Goal: Book appointment/travel/reservation

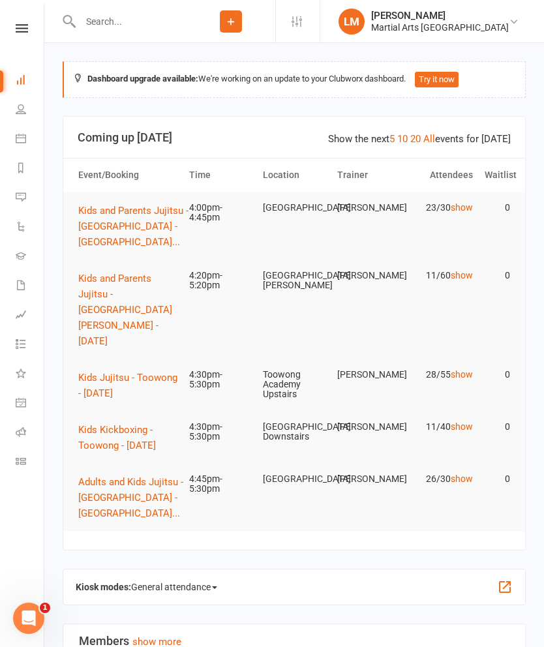
click at [102, 372] on span "Kids Jujitsu - Toowong - [DATE]" at bounding box center [127, 385] width 99 height 27
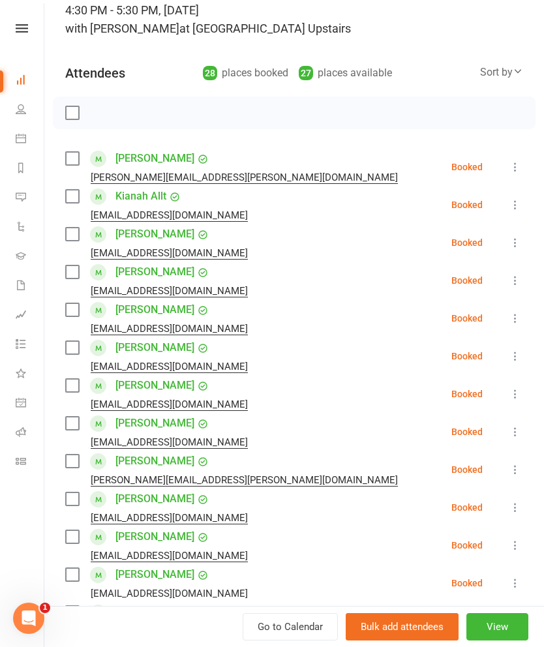
scroll to position [93, 0]
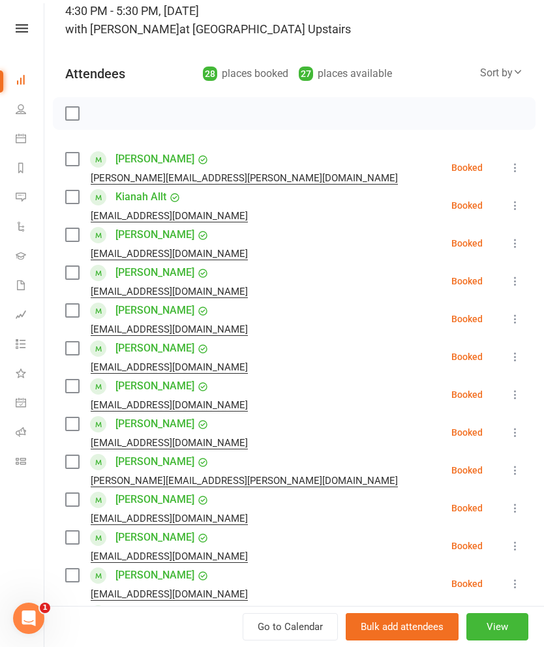
click at [76, 201] on label at bounding box center [71, 196] width 13 height 13
click at [71, 240] on label at bounding box center [71, 234] width 13 height 13
click at [72, 275] on label at bounding box center [71, 272] width 13 height 13
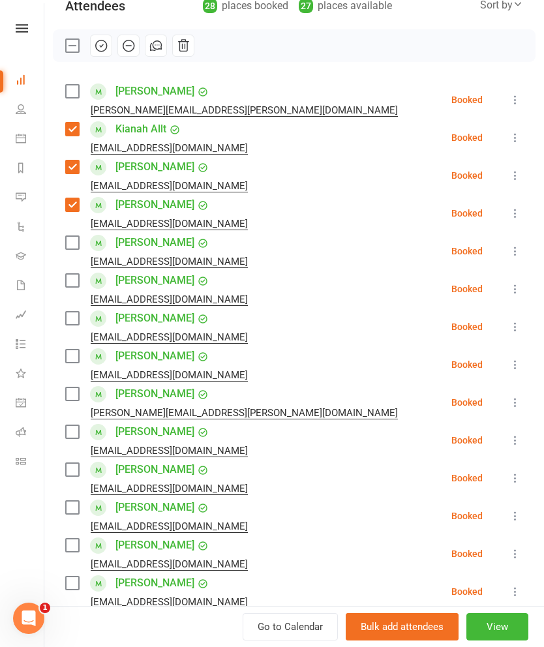
scroll to position [172, 0]
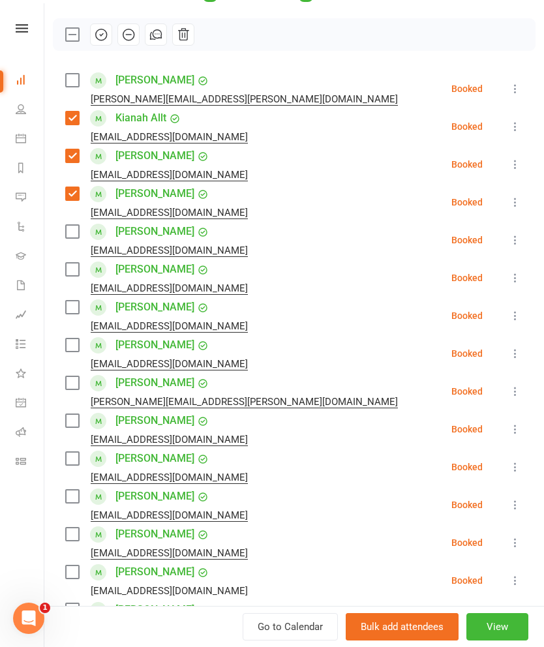
click at [68, 237] on label at bounding box center [71, 231] width 13 height 13
click at [76, 276] on label at bounding box center [71, 269] width 13 height 13
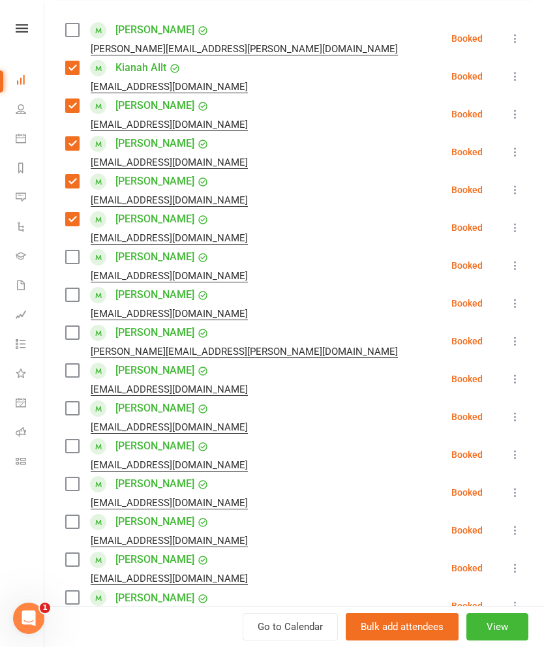
click at [74, 261] on label at bounding box center [71, 257] width 13 height 13
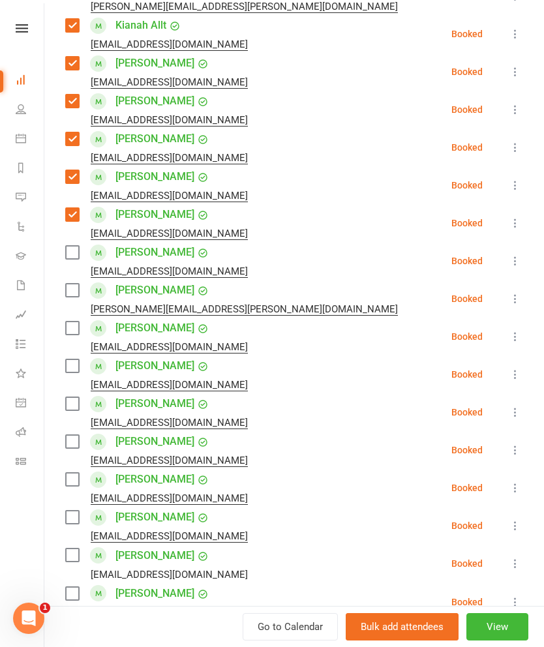
scroll to position [265, 0]
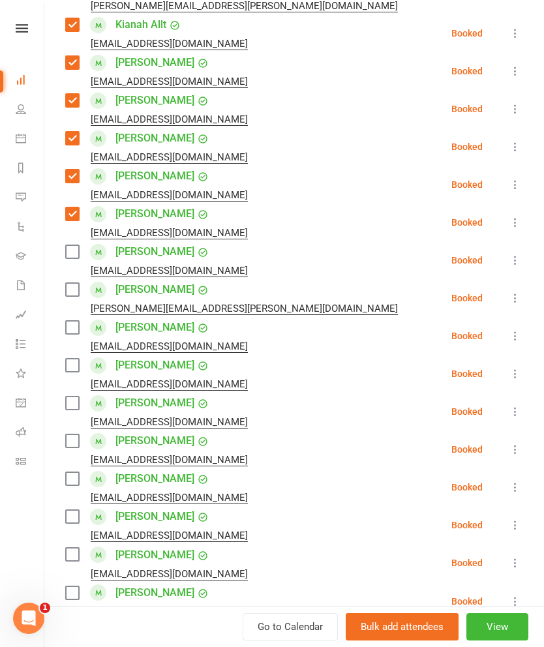
click at [77, 258] on label at bounding box center [71, 251] width 13 height 13
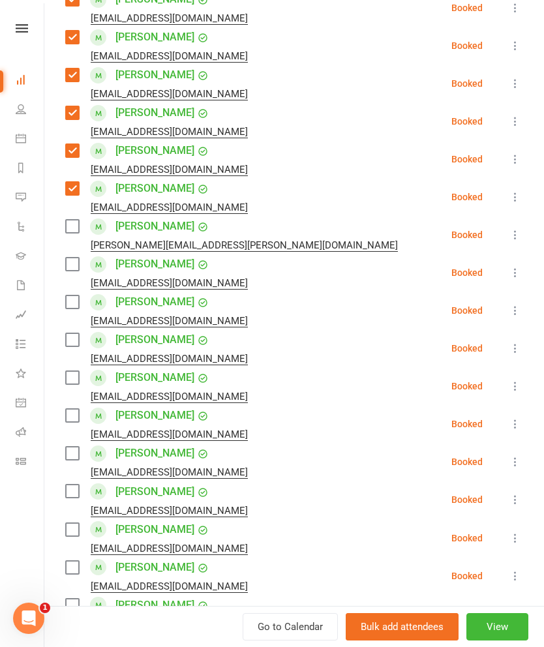
scroll to position [329, 0]
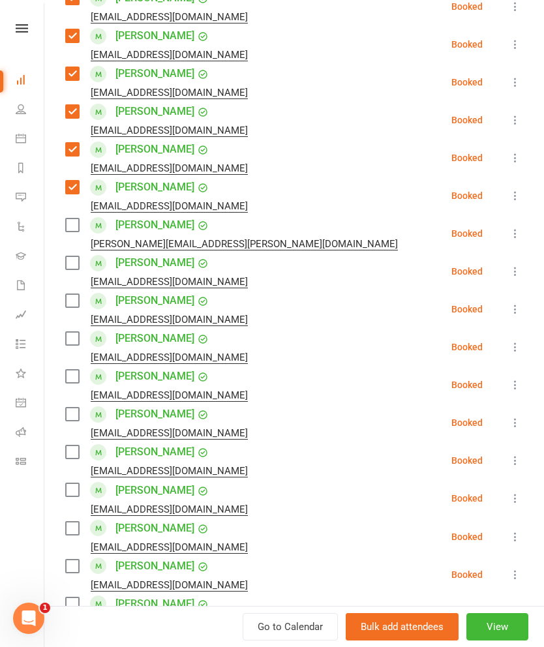
click at [68, 226] on label at bounding box center [71, 225] width 13 height 13
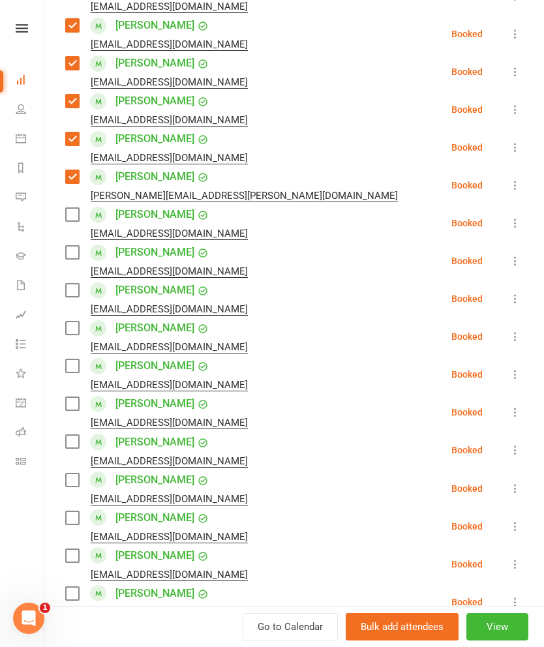
scroll to position [378, 0]
click at [66, 220] on label at bounding box center [71, 214] width 13 height 13
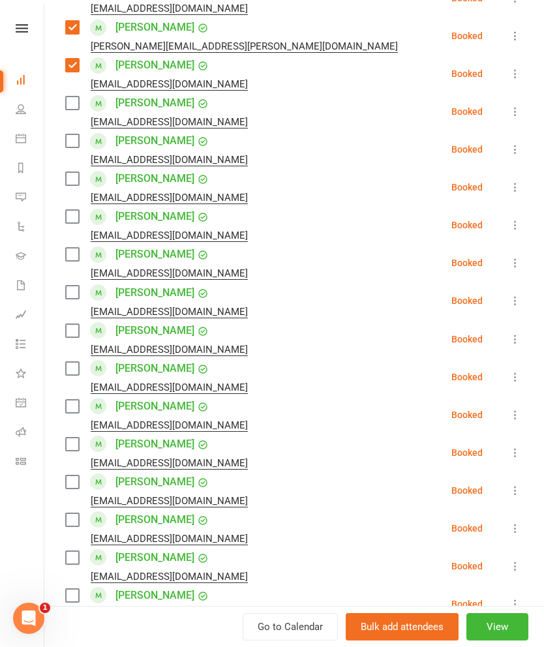
scroll to position [528, 0]
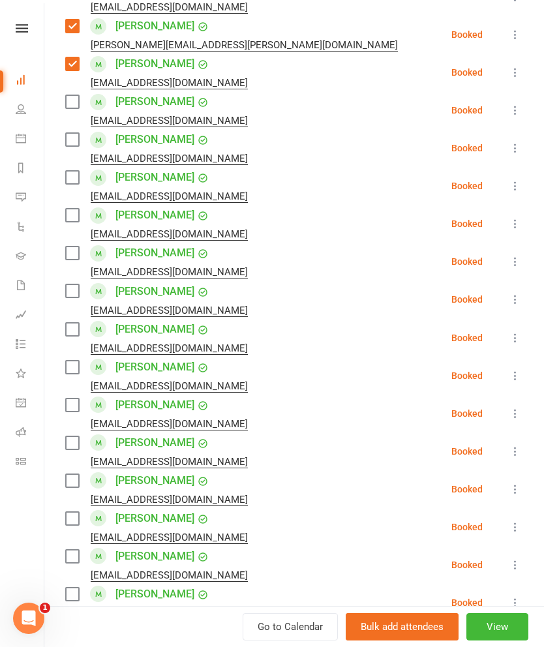
click at [69, 143] on label at bounding box center [71, 139] width 13 height 13
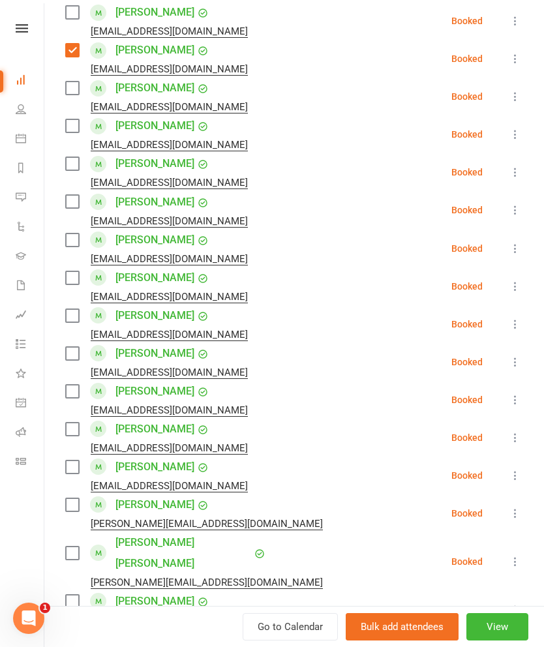
scroll to position [617, 0]
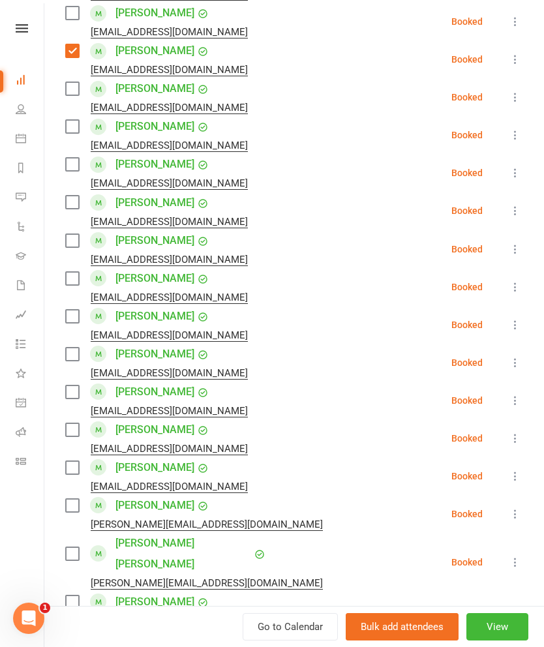
click at [72, 133] on label at bounding box center [71, 126] width 13 height 13
click at [68, 169] on label at bounding box center [71, 164] width 13 height 13
click at [76, 207] on label at bounding box center [71, 202] width 13 height 13
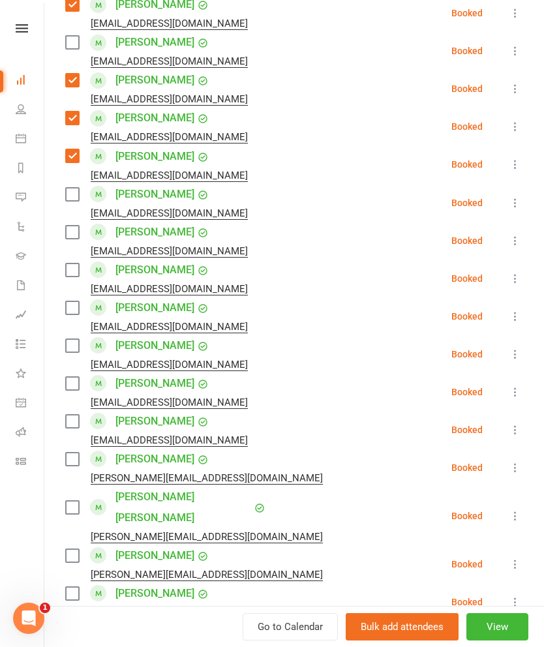
scroll to position [676, 0]
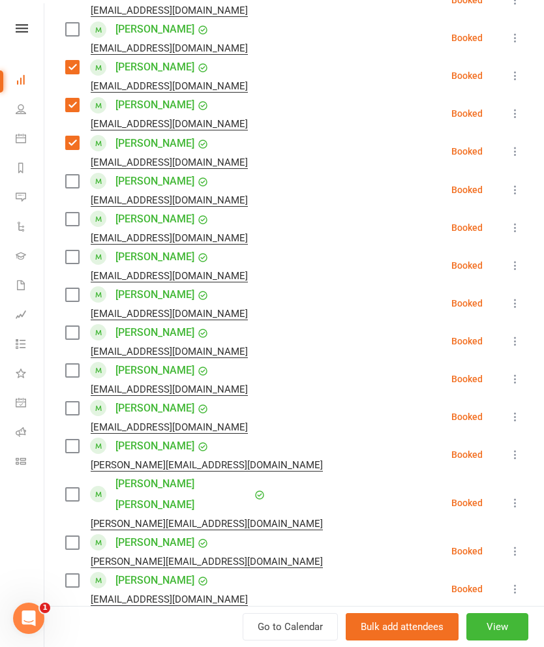
click at [72, 187] on label at bounding box center [71, 181] width 13 height 13
click at [73, 226] on label at bounding box center [71, 219] width 13 height 13
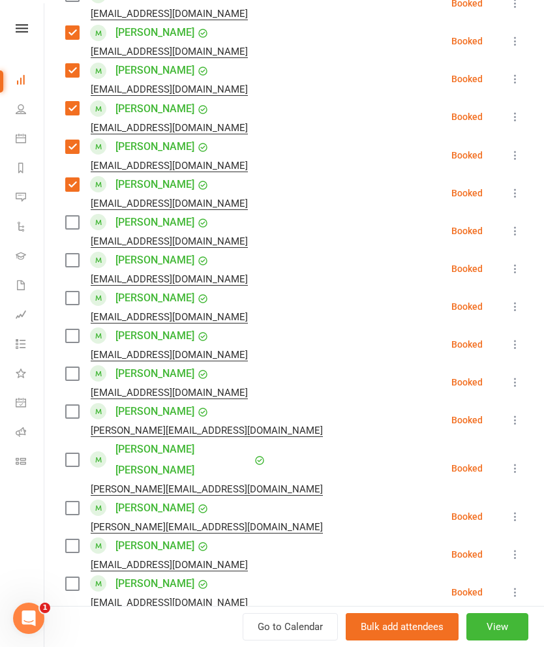
scroll to position [724, 0]
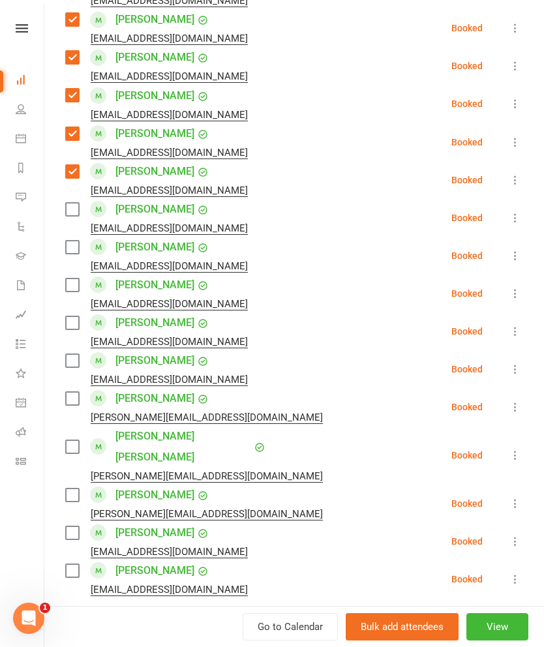
click at [76, 213] on label at bounding box center [71, 209] width 13 height 13
click at [71, 244] on label at bounding box center [71, 247] width 13 height 13
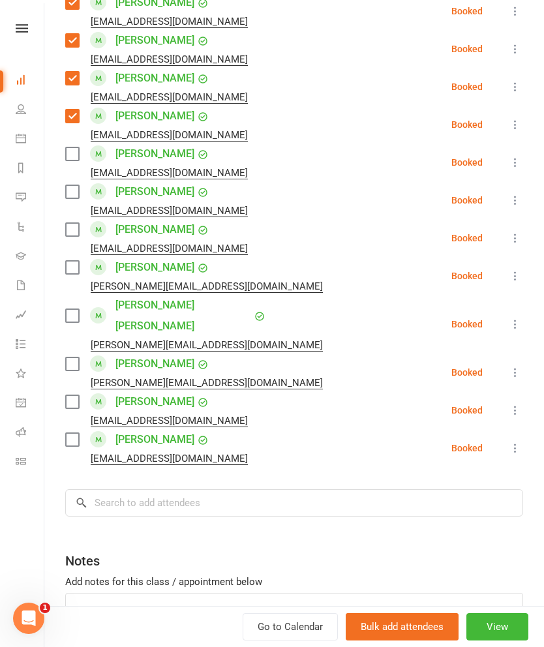
scroll to position [857, 0]
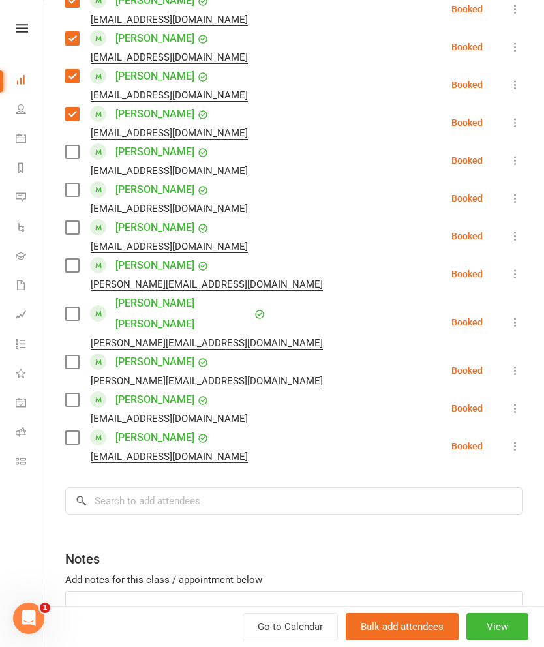
click at [73, 196] on label at bounding box center [71, 189] width 13 height 13
click at [65, 234] on label at bounding box center [71, 227] width 13 height 13
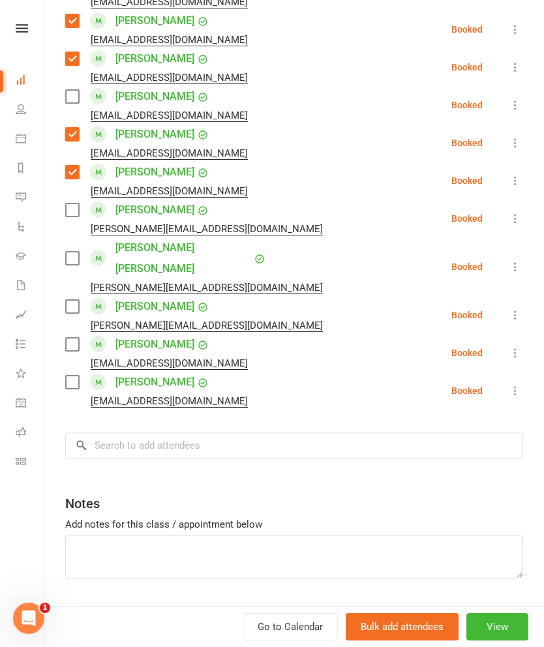
scroll to position [920, 0]
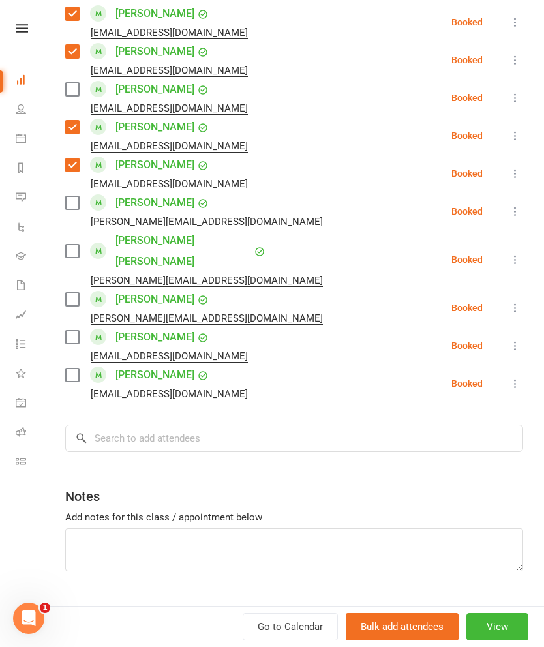
click at [68, 208] on label at bounding box center [71, 202] width 13 height 13
click at [70, 245] on label at bounding box center [71, 251] width 13 height 13
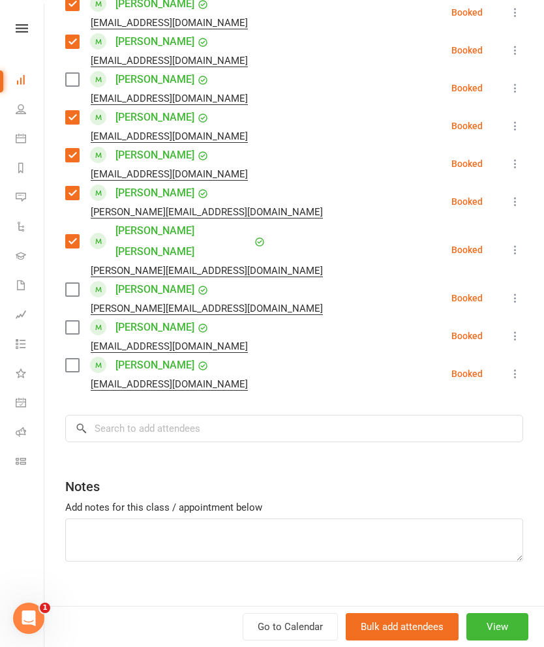
scroll to position [930, 0]
click at [78, 283] on label at bounding box center [71, 289] width 13 height 13
click at [72, 359] on label at bounding box center [71, 365] width 13 height 13
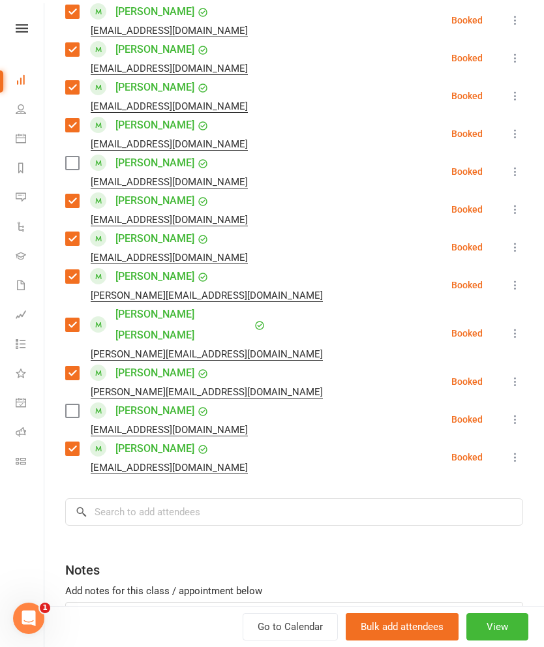
scroll to position [849, 0]
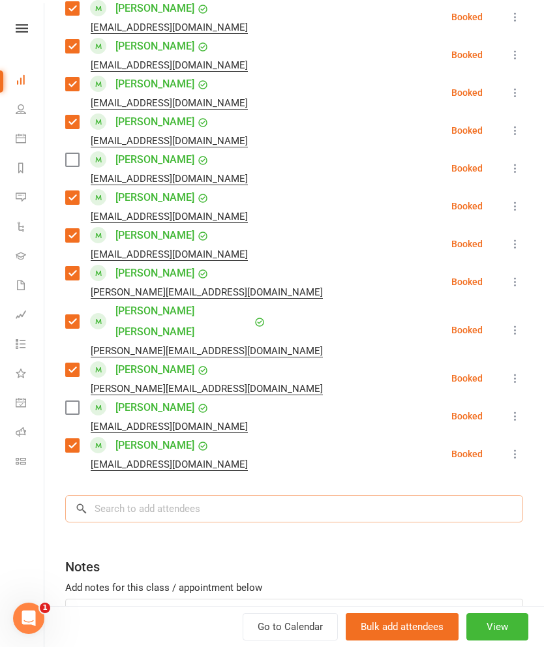
click at [327, 501] on input "search" at bounding box center [294, 508] width 458 height 27
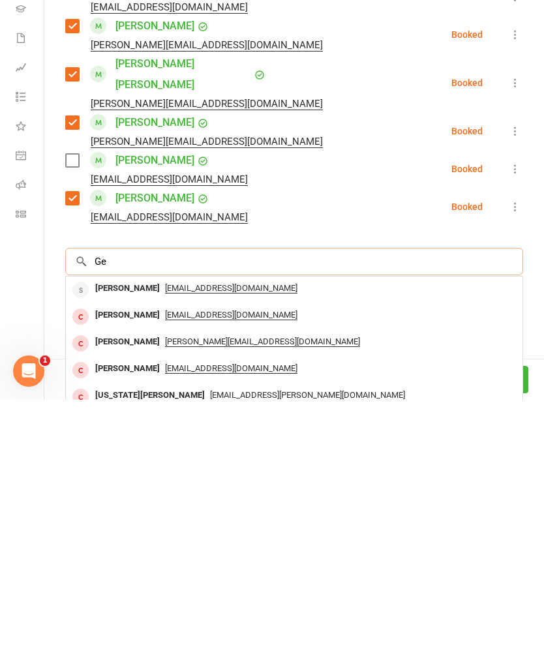
type input "G"
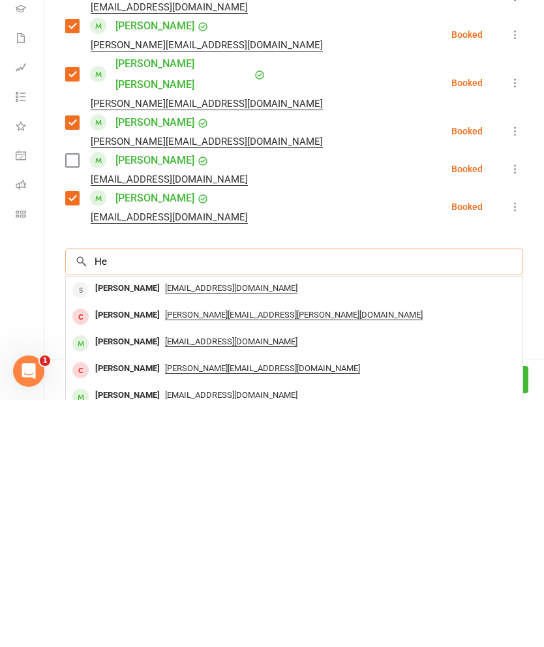
type input "H"
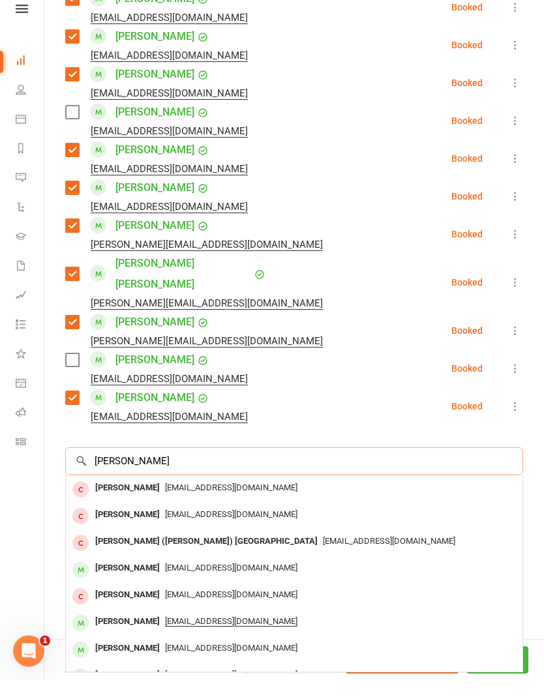
scroll to position [877, 0]
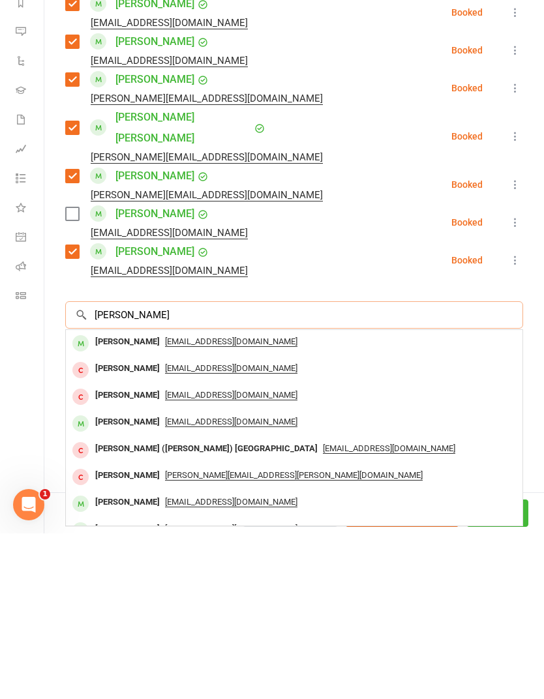
type input "Leonard ber"
click at [91, 498] on div "Leonhard Berndt" at bounding box center [127, 507] width 75 height 19
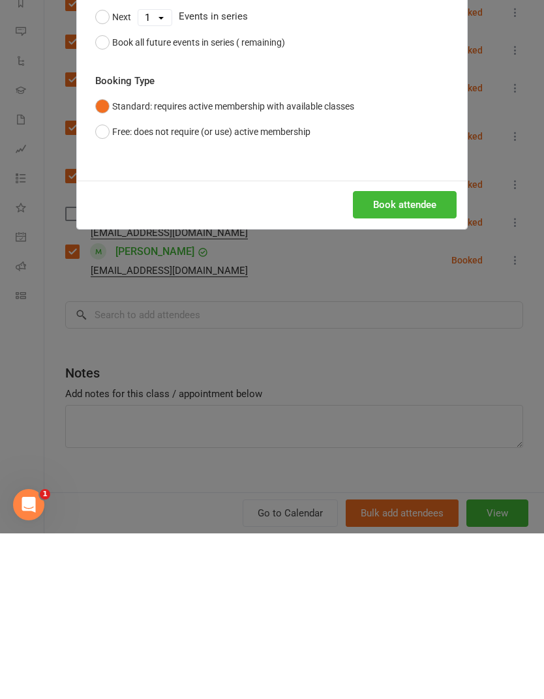
scroll to position [235, 0]
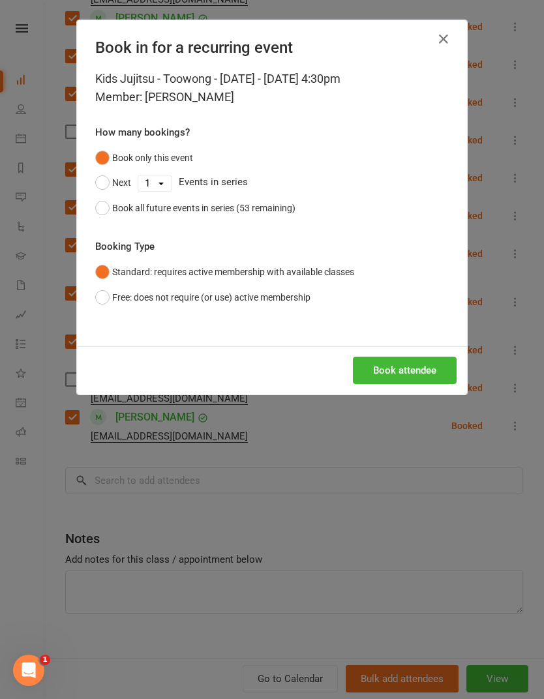
click at [428, 381] on button "Book attendee" at bounding box center [405, 370] width 104 height 27
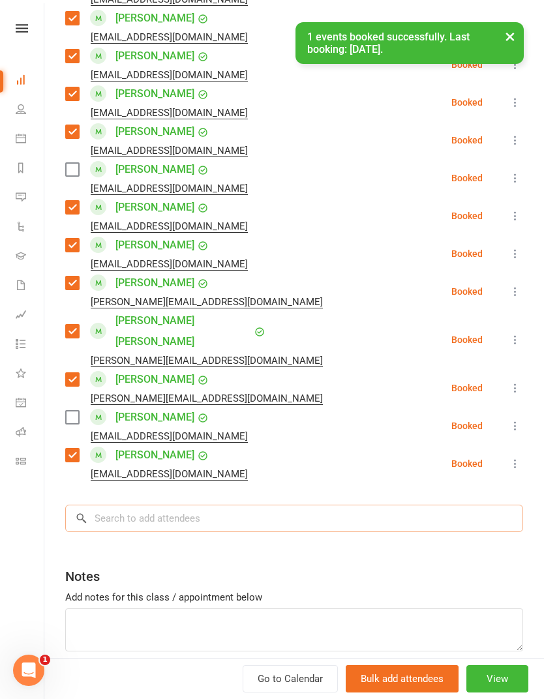
click at [379, 505] on input "search" at bounding box center [294, 518] width 458 height 27
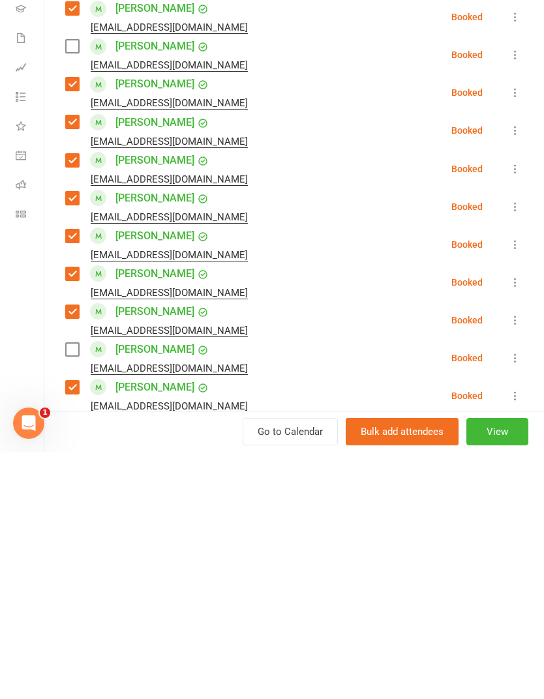
scroll to position [915, 0]
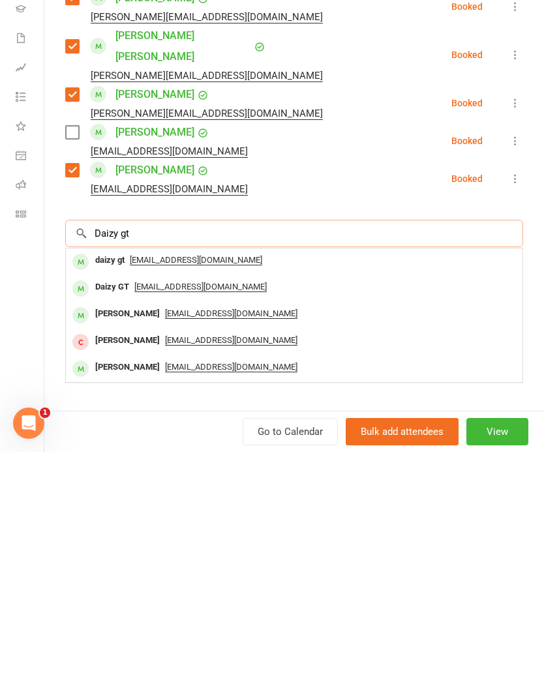
type input "Daizy gt"
click at [105, 525] on div "Daizy GT" at bounding box center [112, 534] width 44 height 19
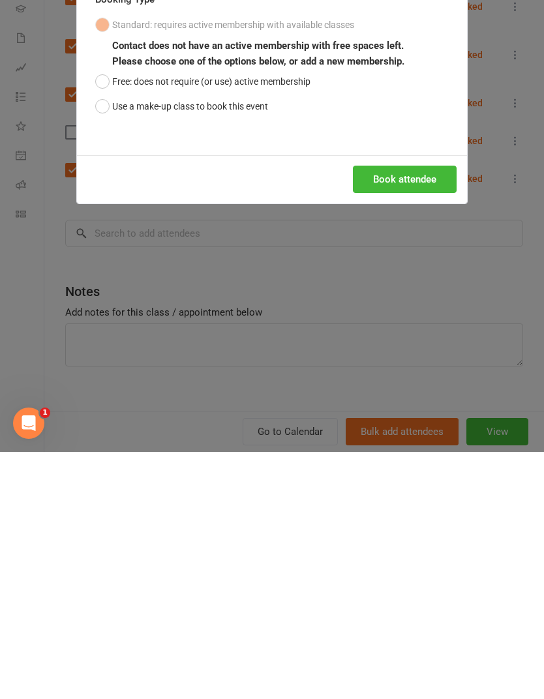
scroll to position [506, 0]
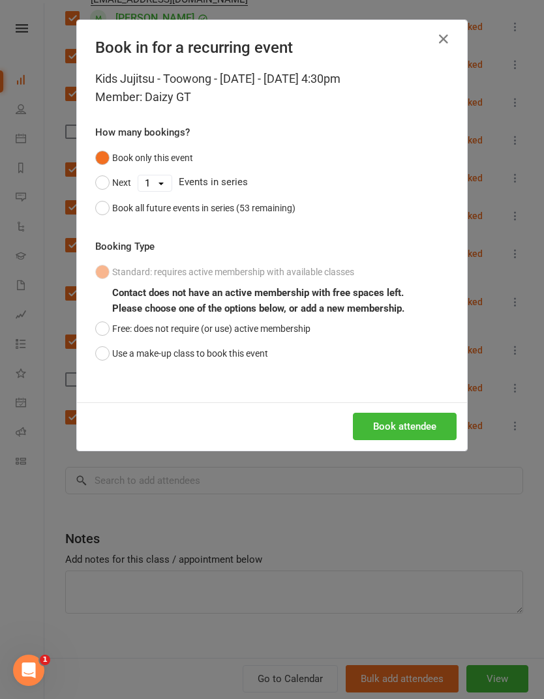
click at [136, 356] on button "Use a make-up class to book this event" at bounding box center [181, 353] width 173 height 25
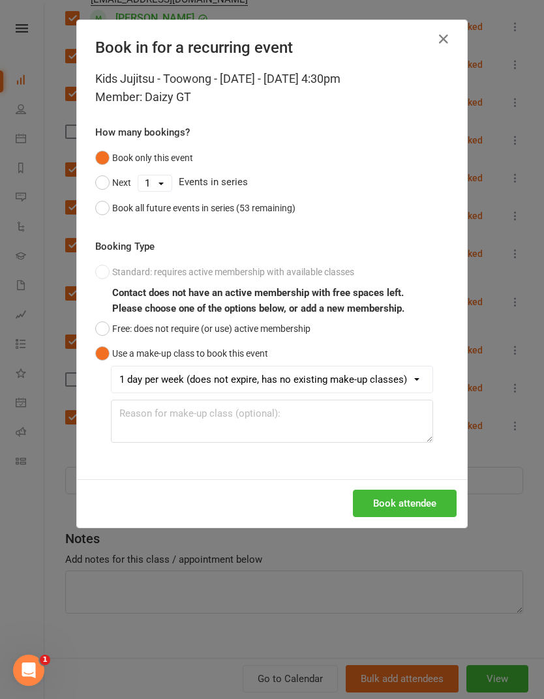
click at [403, 506] on button "Book attendee" at bounding box center [405, 503] width 104 height 27
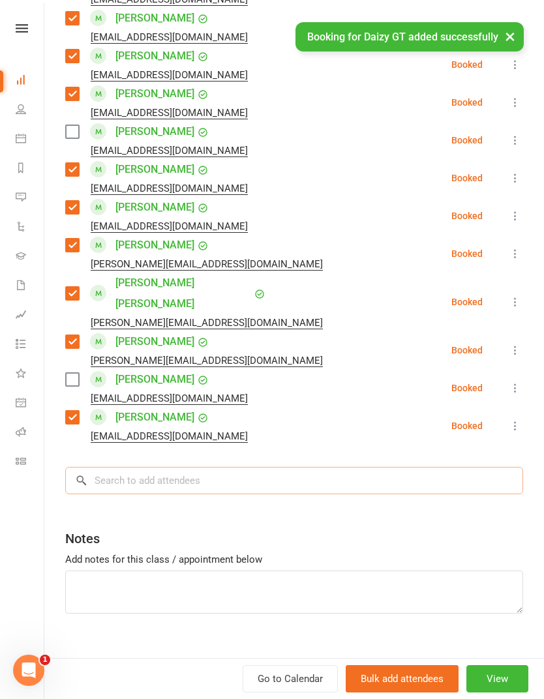
click at [367, 467] on input "search" at bounding box center [294, 480] width 458 height 27
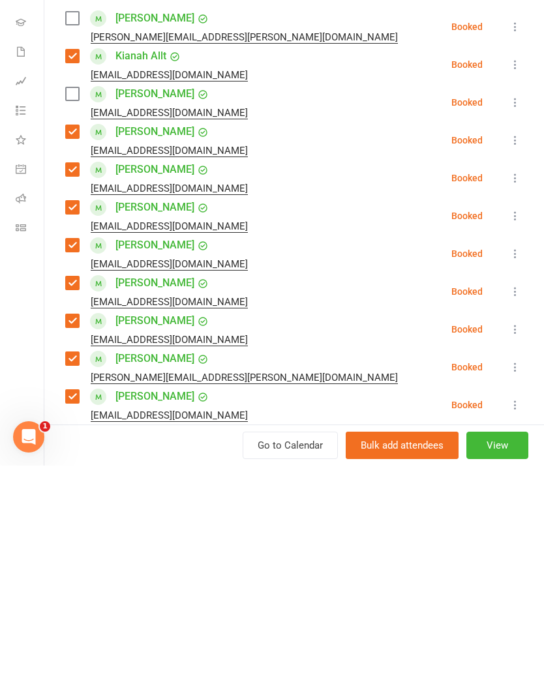
scroll to position [953, 0]
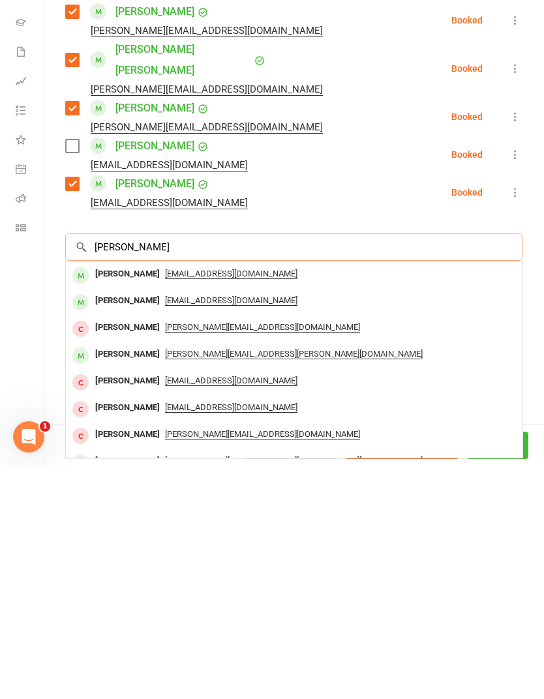
type input "Leo cassel"
click at [102, 498] on div "Leo Cassel" at bounding box center [127, 507] width 75 height 19
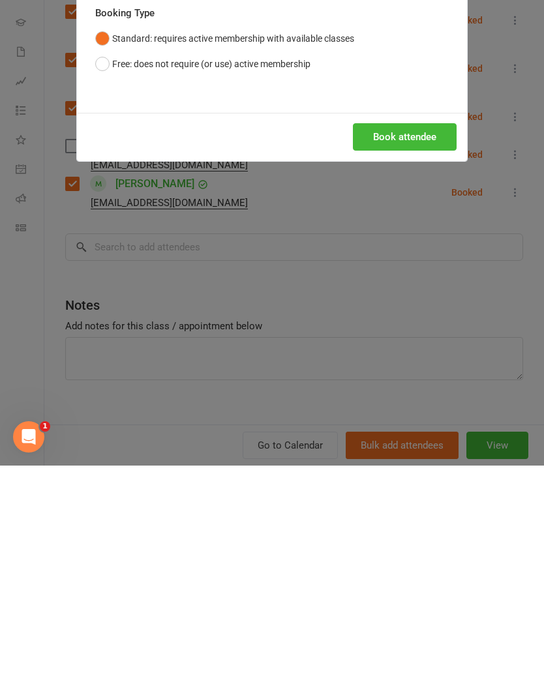
scroll to position [740, 0]
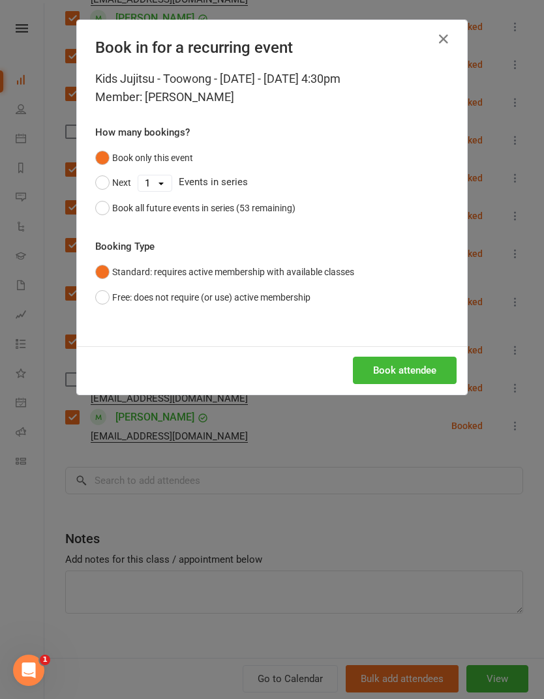
click at [433, 374] on button "Book attendee" at bounding box center [405, 370] width 104 height 27
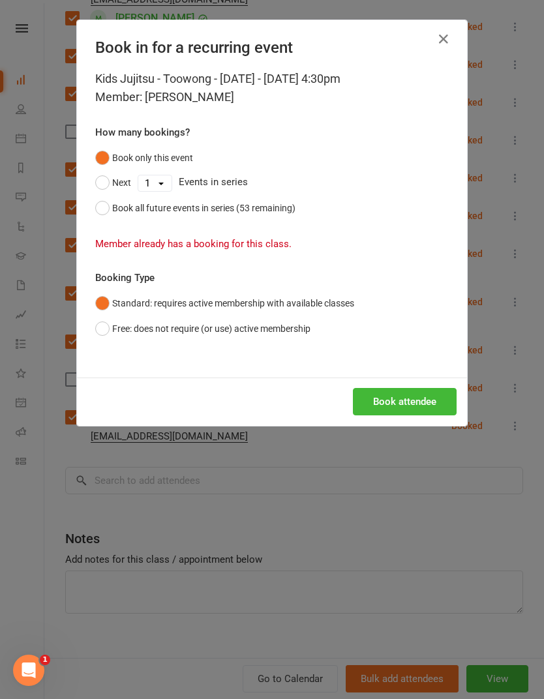
click at [446, 34] on icon "button" at bounding box center [444, 39] width 16 height 16
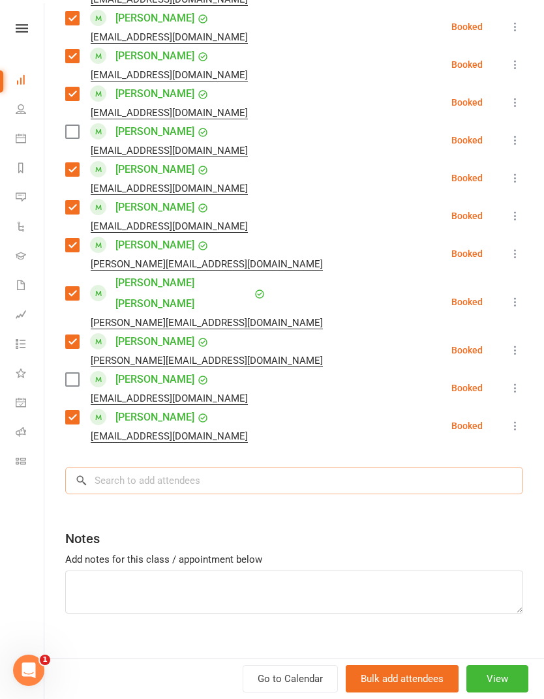
click at [361, 467] on input "search" at bounding box center [294, 480] width 458 height 27
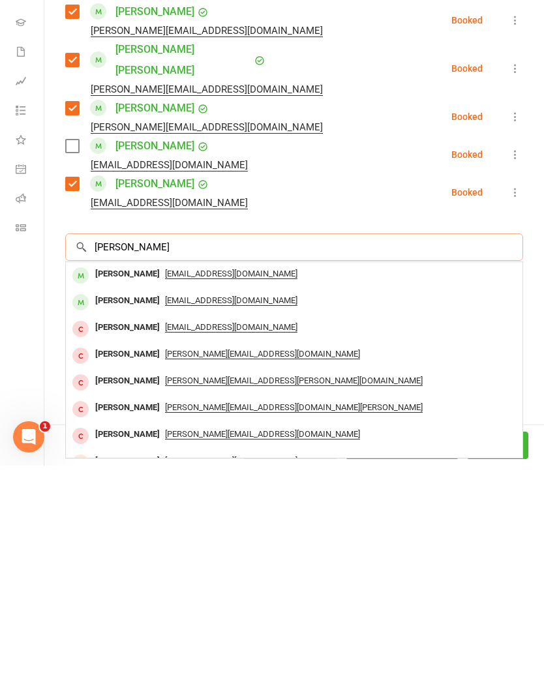
type input "Alex wayle"
click at [109, 498] on div "Alex Waylett" at bounding box center [127, 507] width 75 height 19
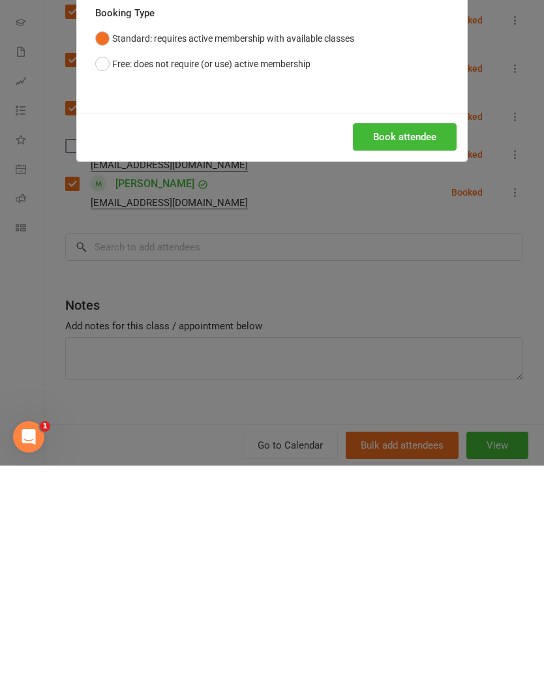
scroll to position [973, 0]
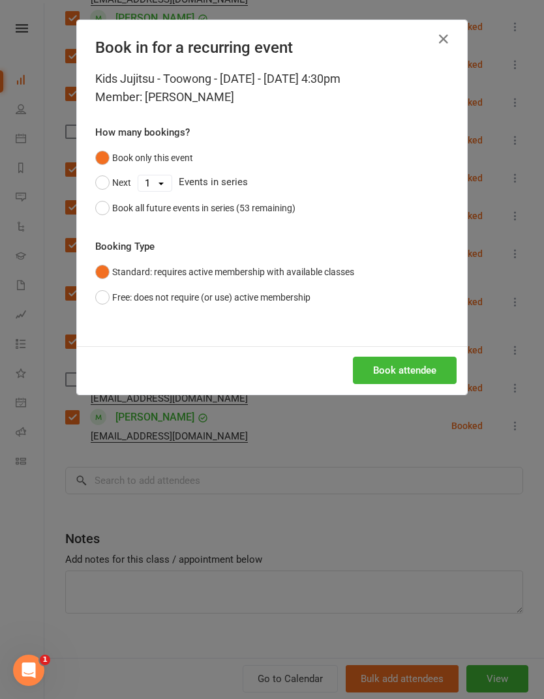
click at [411, 379] on button "Book attendee" at bounding box center [405, 370] width 104 height 27
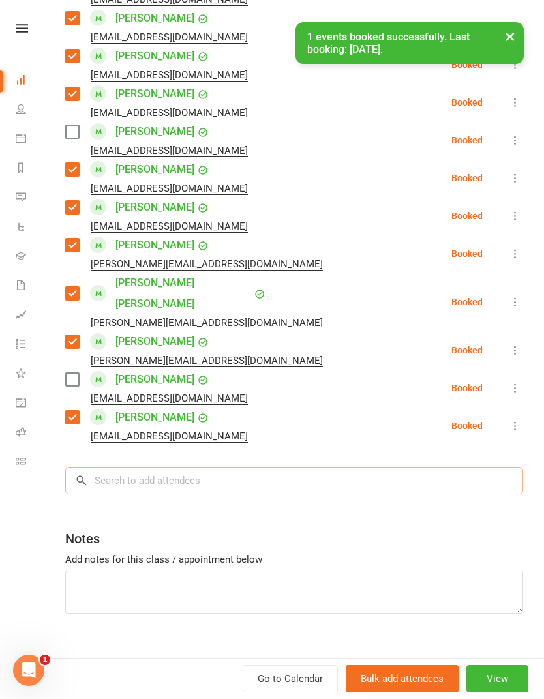
click at [384, 467] on input "search" at bounding box center [294, 480] width 458 height 27
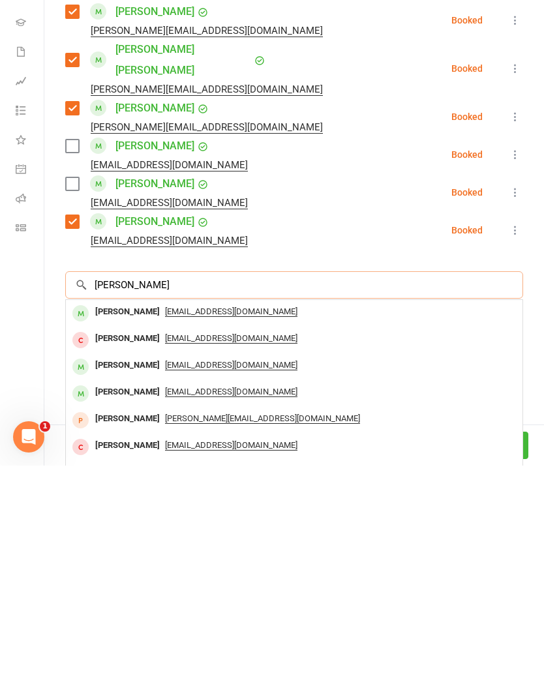
type input "Mia lind"
click at [123, 536] on div "Mia Lindner" at bounding box center [127, 545] width 75 height 19
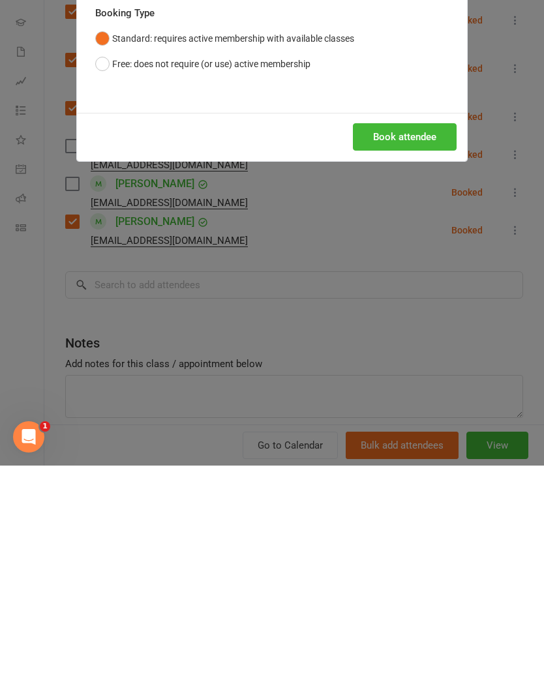
scroll to position [1207, 0]
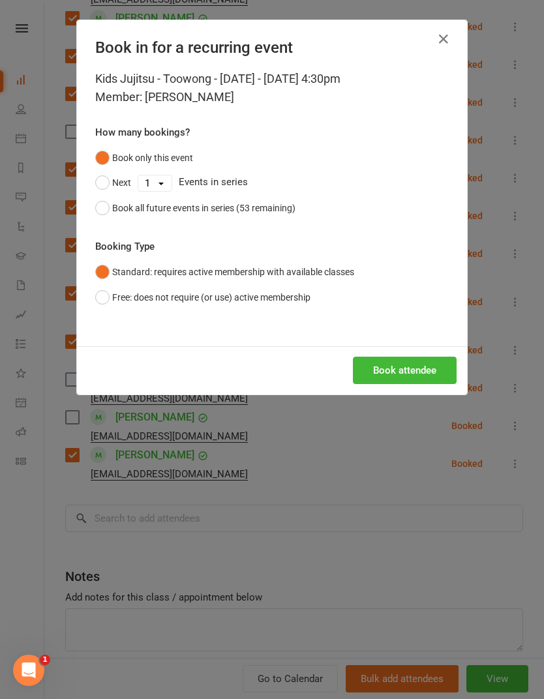
click at [109, 218] on button "Book all future events in series (53 remaining)" at bounding box center [195, 208] width 200 height 25
click at [406, 376] on button "Book attendee" at bounding box center [405, 370] width 104 height 27
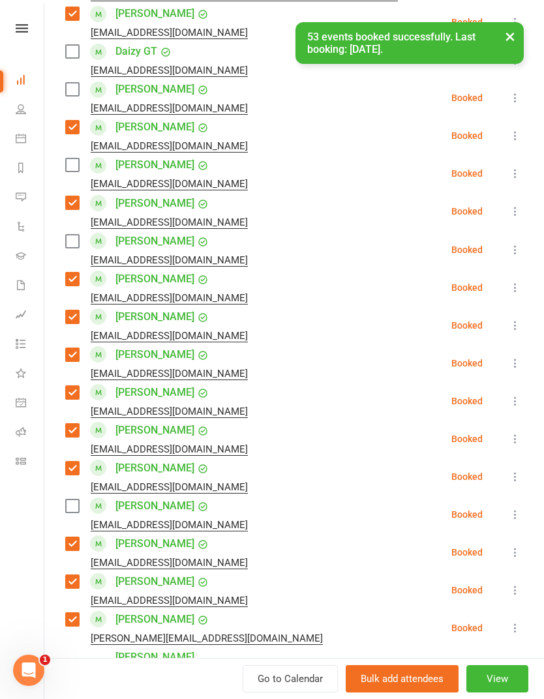
click at [76, 247] on label at bounding box center [71, 241] width 13 height 13
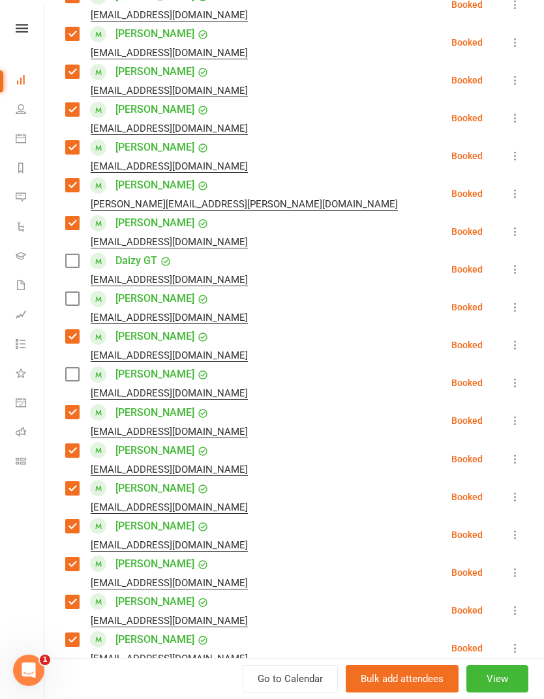
click at [78, 260] on label at bounding box center [71, 260] width 13 height 13
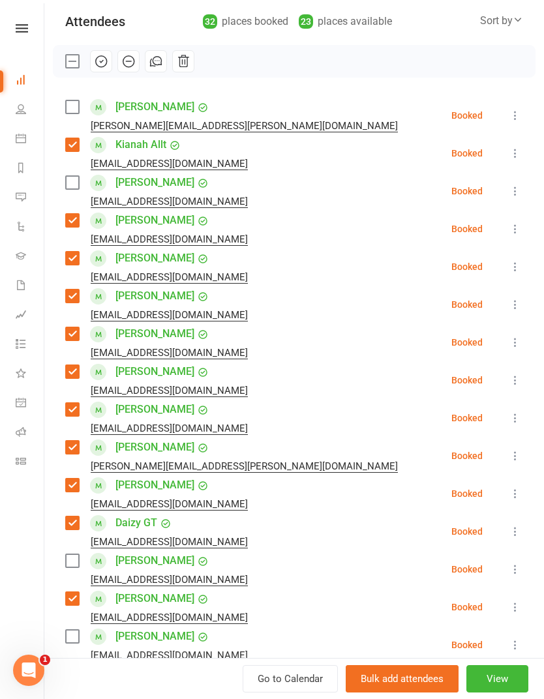
scroll to position [138, 0]
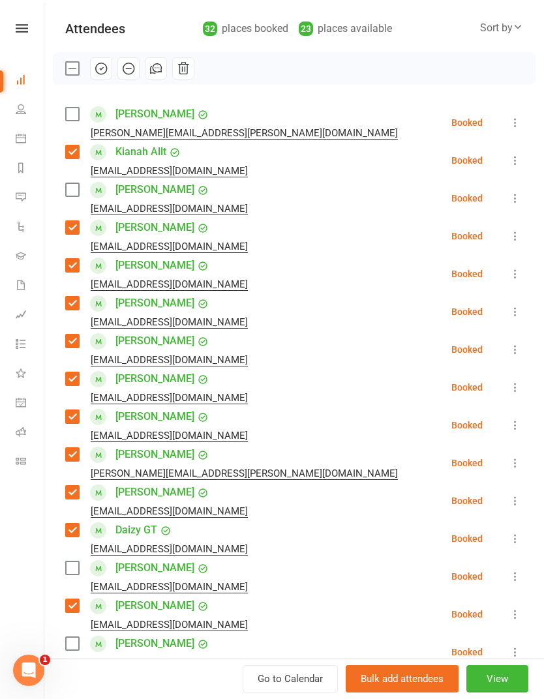
click at [73, 187] on label at bounding box center [71, 189] width 13 height 13
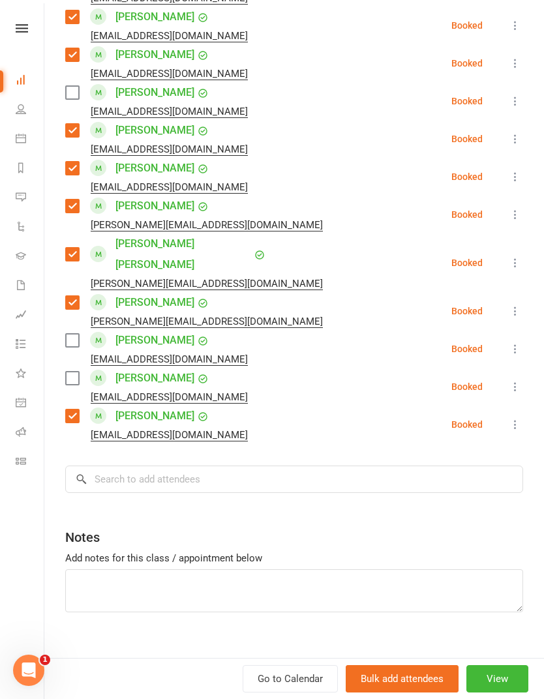
scroll to position [1029, 0]
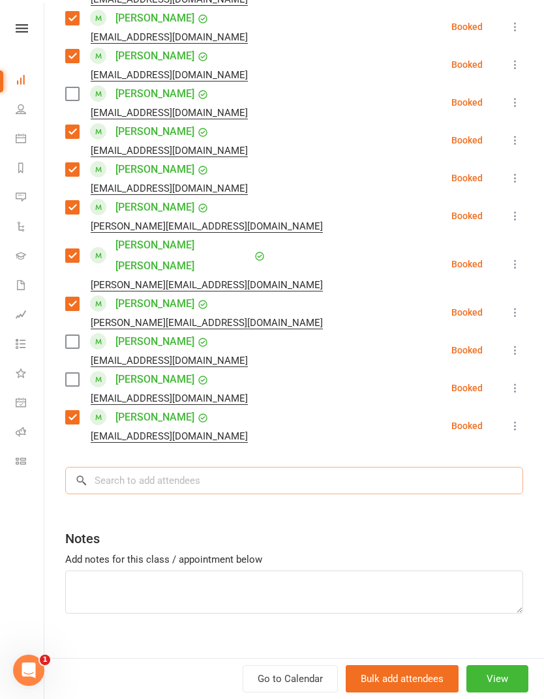
click at [366, 467] on input "search" at bounding box center [294, 480] width 458 height 27
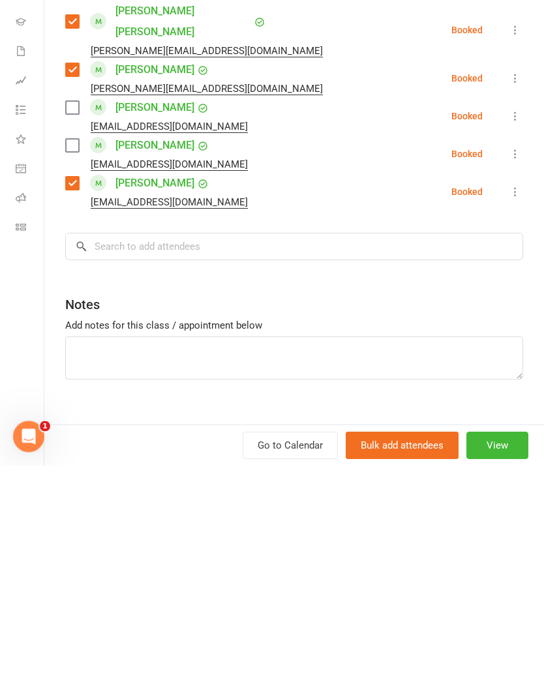
click at [66, 373] on label at bounding box center [71, 379] width 13 height 13
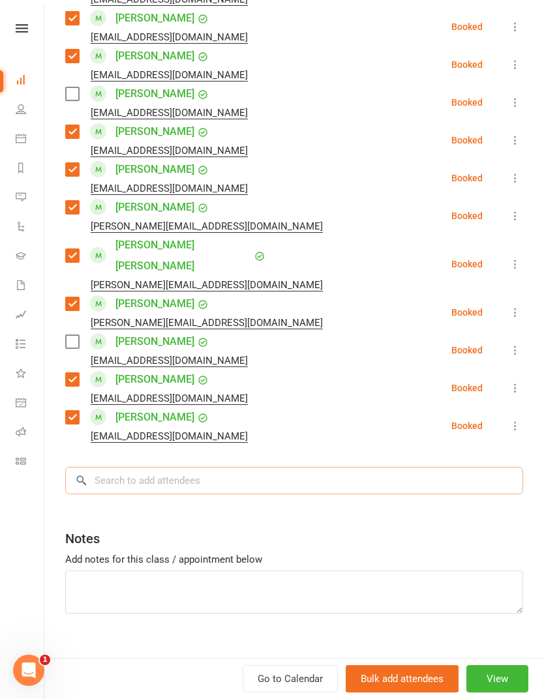
click at [403, 467] on input "search" at bounding box center [294, 480] width 458 height 27
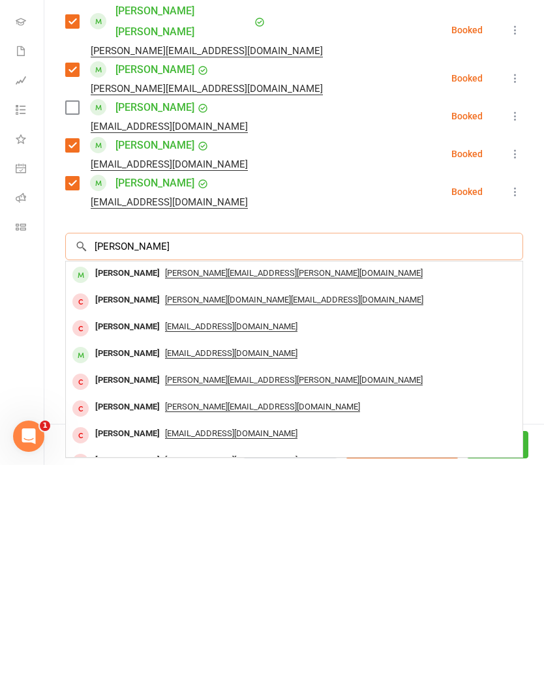
type input "Zoe dum"
click at [110, 498] on div "Zoé Dumon" at bounding box center [127, 507] width 75 height 19
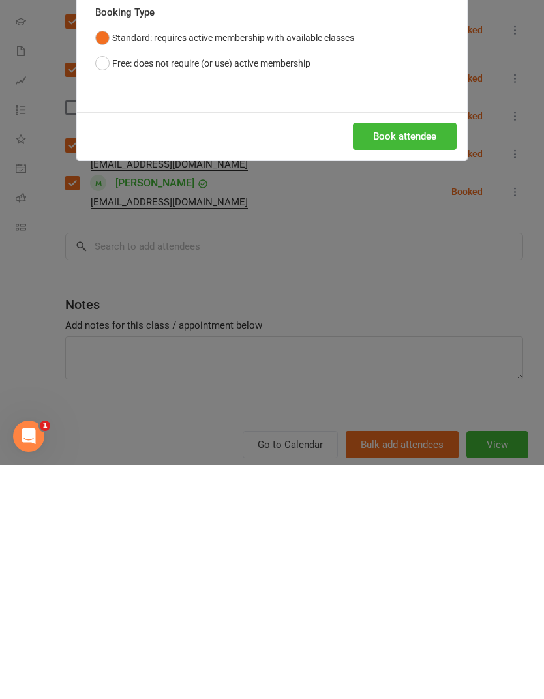
scroll to position [1675, 0]
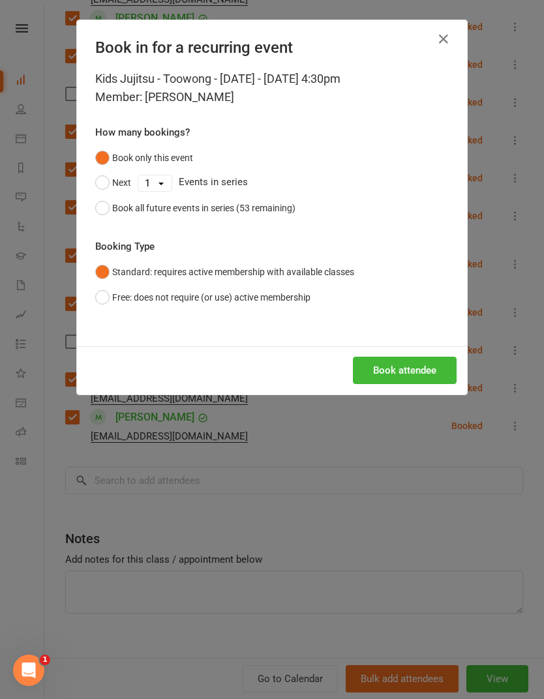
click at [101, 205] on button "Book all future events in series (53 remaining)" at bounding box center [195, 208] width 200 height 25
click at [406, 365] on button "Book attendee" at bounding box center [405, 370] width 104 height 27
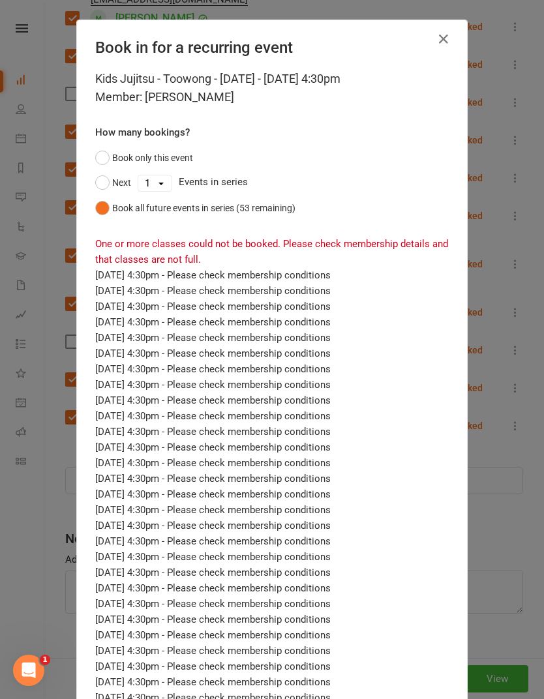
click at [104, 157] on button "Book only this event" at bounding box center [144, 157] width 98 height 25
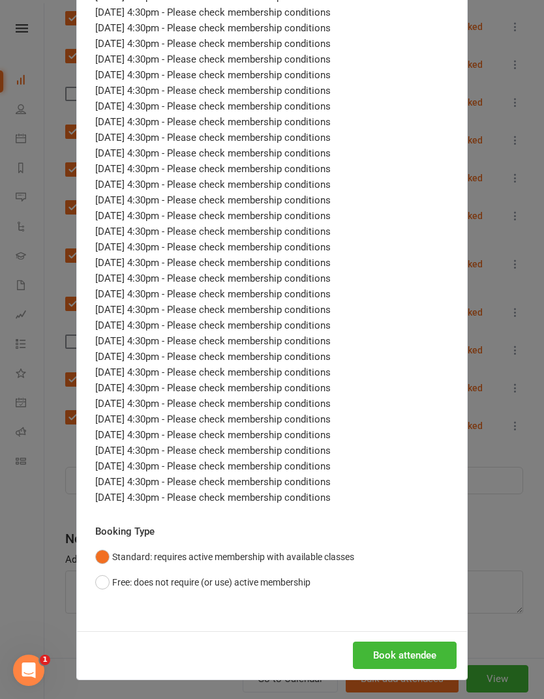
scroll to position [403, 0]
click at [401, 646] on button "Book attendee" at bounding box center [405, 656] width 104 height 27
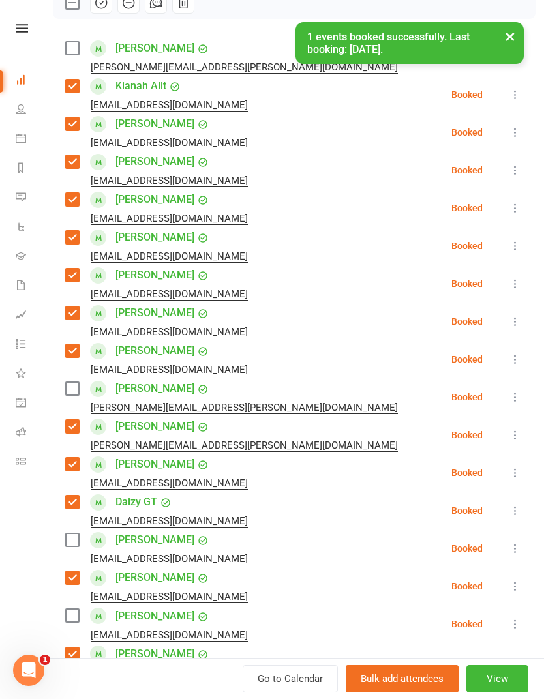
scroll to position [200, 0]
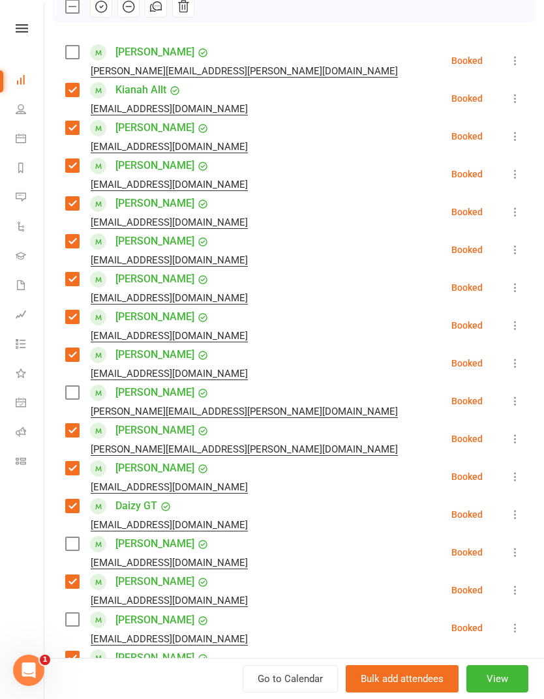
click at [71, 399] on label at bounding box center [71, 392] width 13 height 13
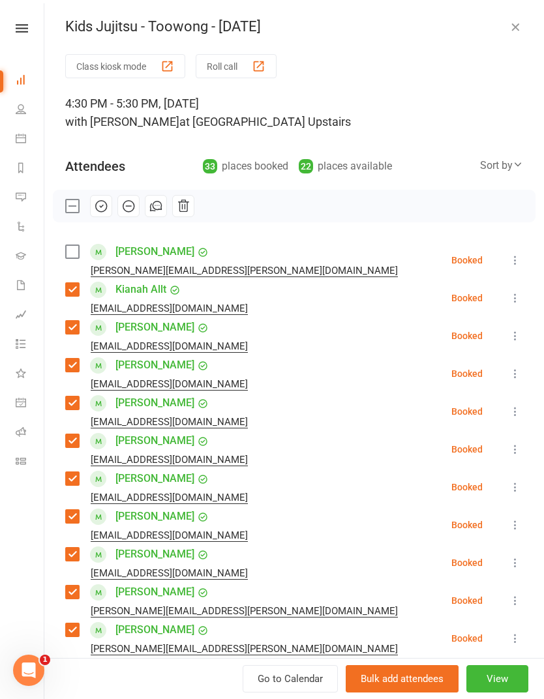
scroll to position [0, 0]
click at [98, 205] on icon "button" at bounding box center [101, 206] width 14 height 14
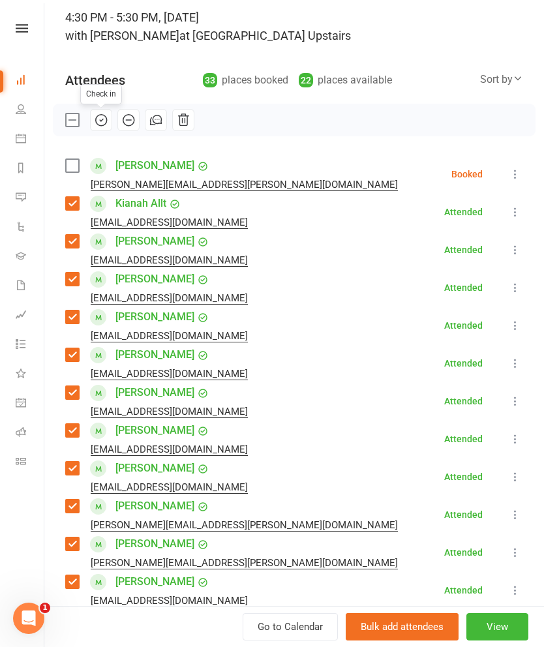
scroll to position [85, 0]
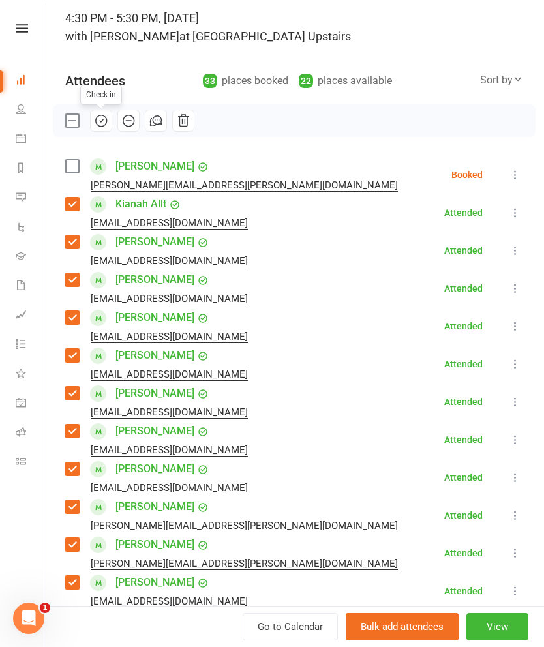
click at [109, 128] on button "button" at bounding box center [101, 121] width 22 height 22
click at [73, 125] on label at bounding box center [71, 120] width 13 height 13
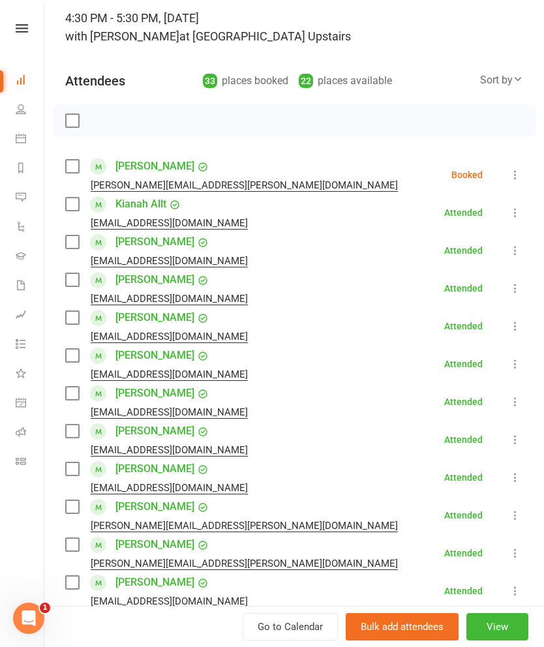
click at [71, 171] on label at bounding box center [71, 166] width 13 height 13
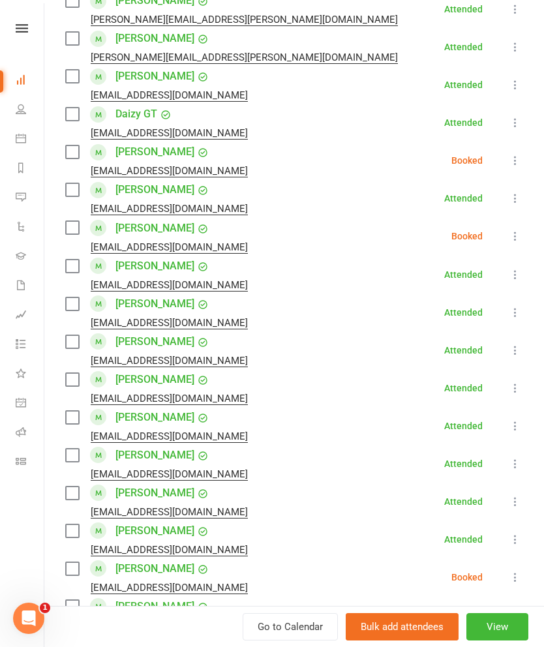
scroll to position [592, 0]
click at [74, 158] on label at bounding box center [71, 151] width 13 height 13
click at [78, 225] on label at bounding box center [71, 227] width 13 height 13
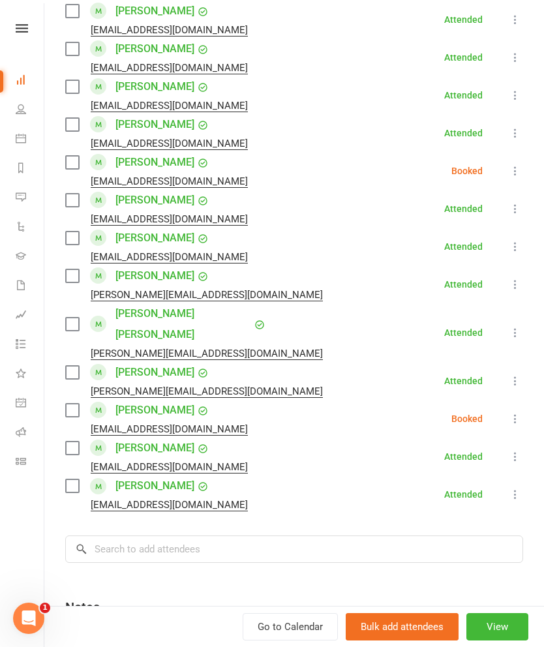
click at [71, 162] on label at bounding box center [71, 162] width 13 height 13
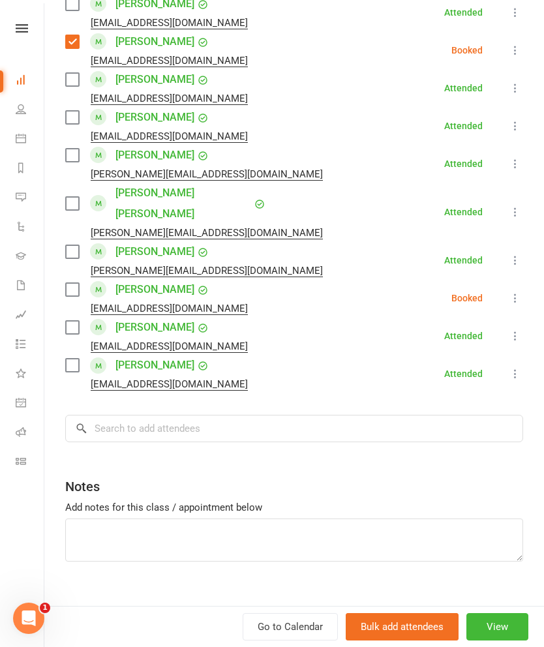
click at [75, 283] on label at bounding box center [71, 289] width 13 height 13
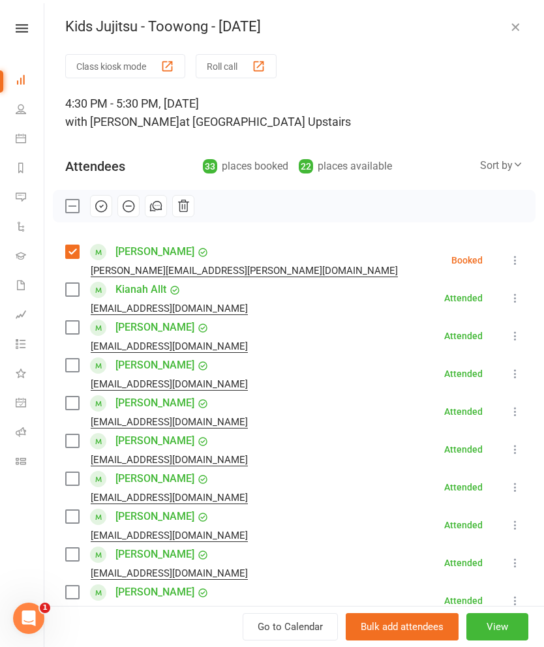
scroll to position [0, 0]
click at [125, 209] on icon "button" at bounding box center [128, 206] width 14 height 14
click at [68, 204] on label at bounding box center [71, 206] width 13 height 13
